Goal: Download file/media

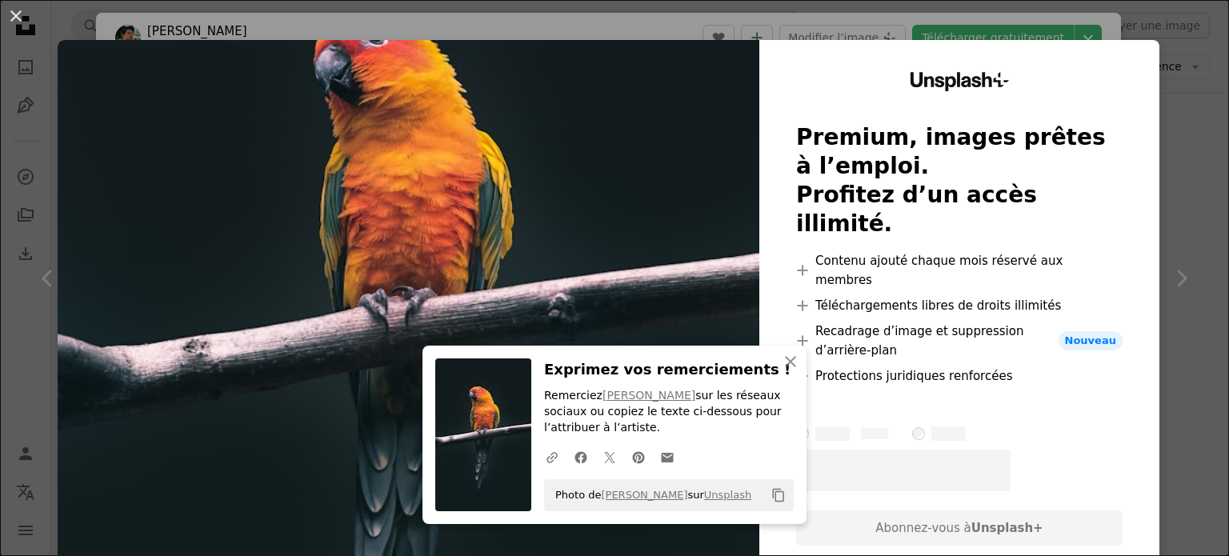
scroll to position [9, 0]
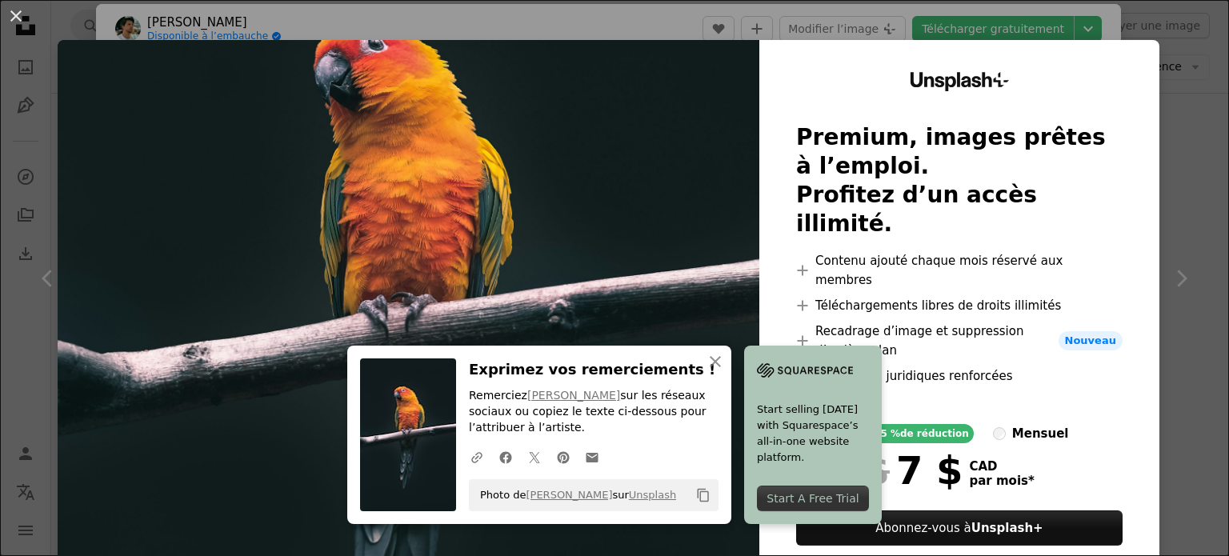
click at [1185, 48] on div "An X shape An X shape Fermer Exprimez vos remerciements ! Remerciez [PERSON_NAM…" at bounding box center [614, 278] width 1229 height 556
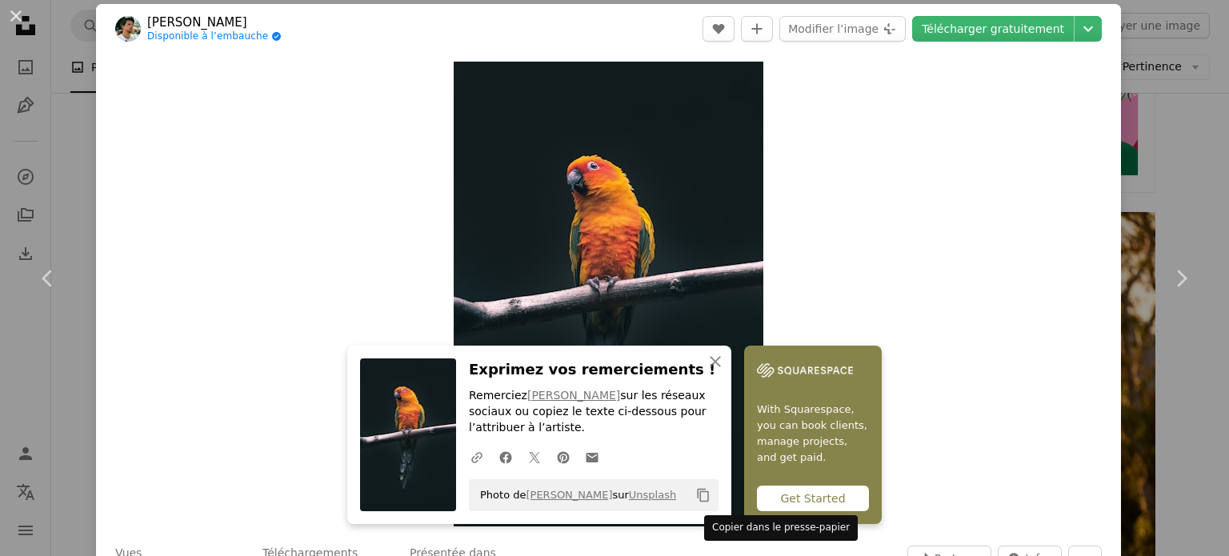
click at [710, 493] on icon "Copy content" at bounding box center [703, 495] width 14 height 14
